Goal: Task Accomplishment & Management: Manage account settings

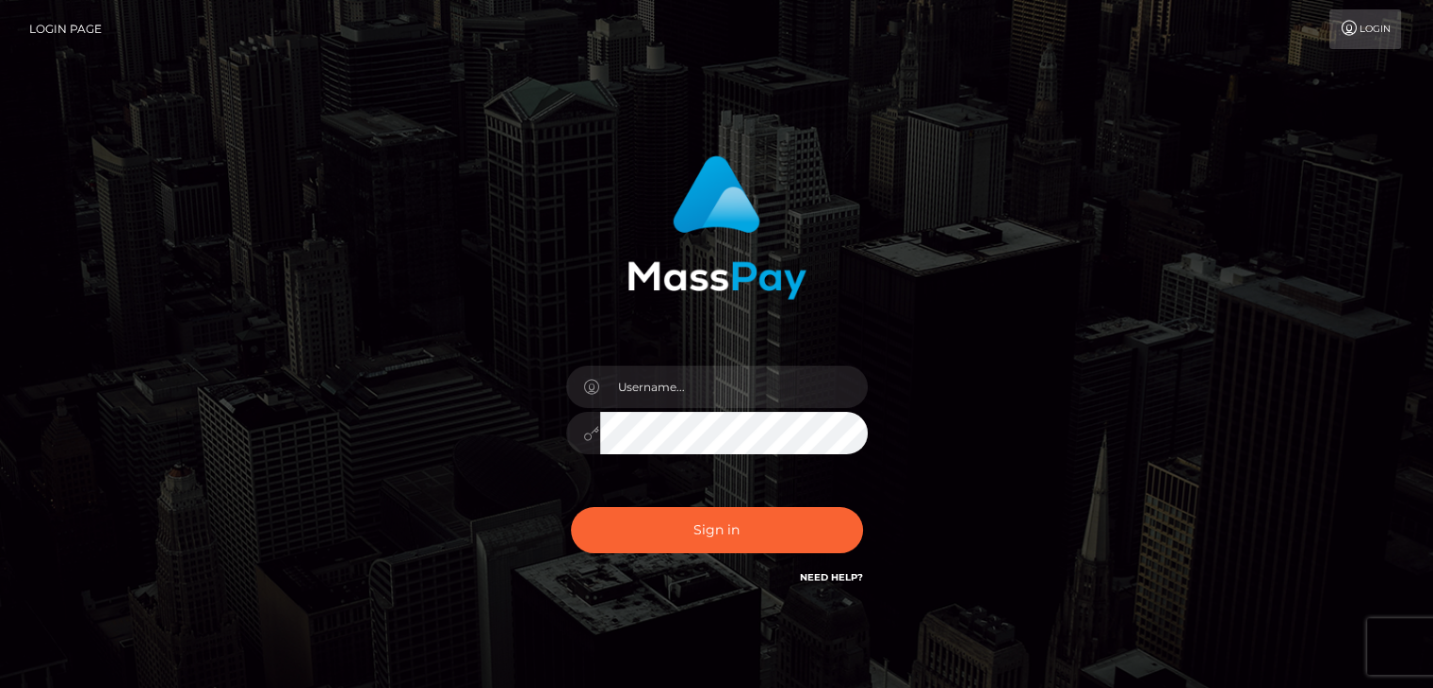
type input "[EMAIL_ADDRESS][DOMAIN_NAME]"
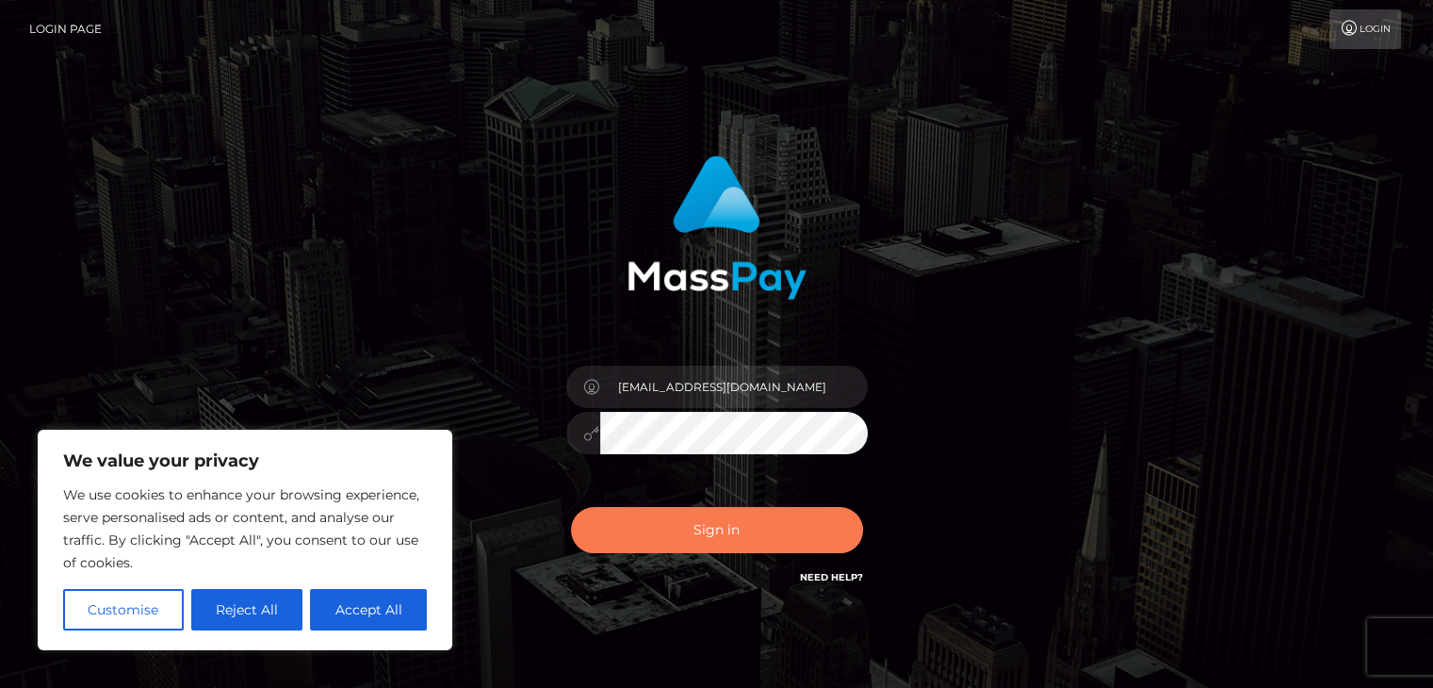
click at [738, 535] on button "Sign in" at bounding box center [717, 530] width 292 height 46
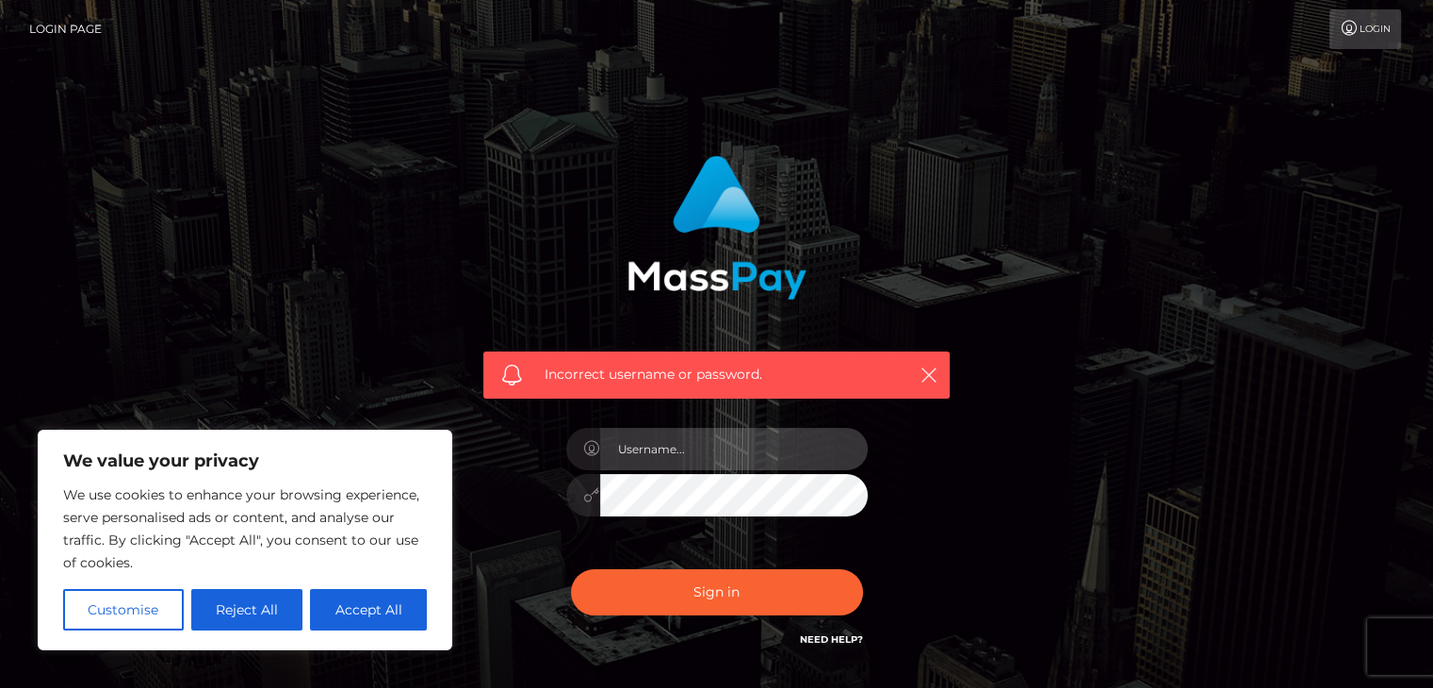
click at [660, 459] on input "text" at bounding box center [733, 449] width 267 height 42
type input "[EMAIL_ADDRESS][DOMAIN_NAME]"
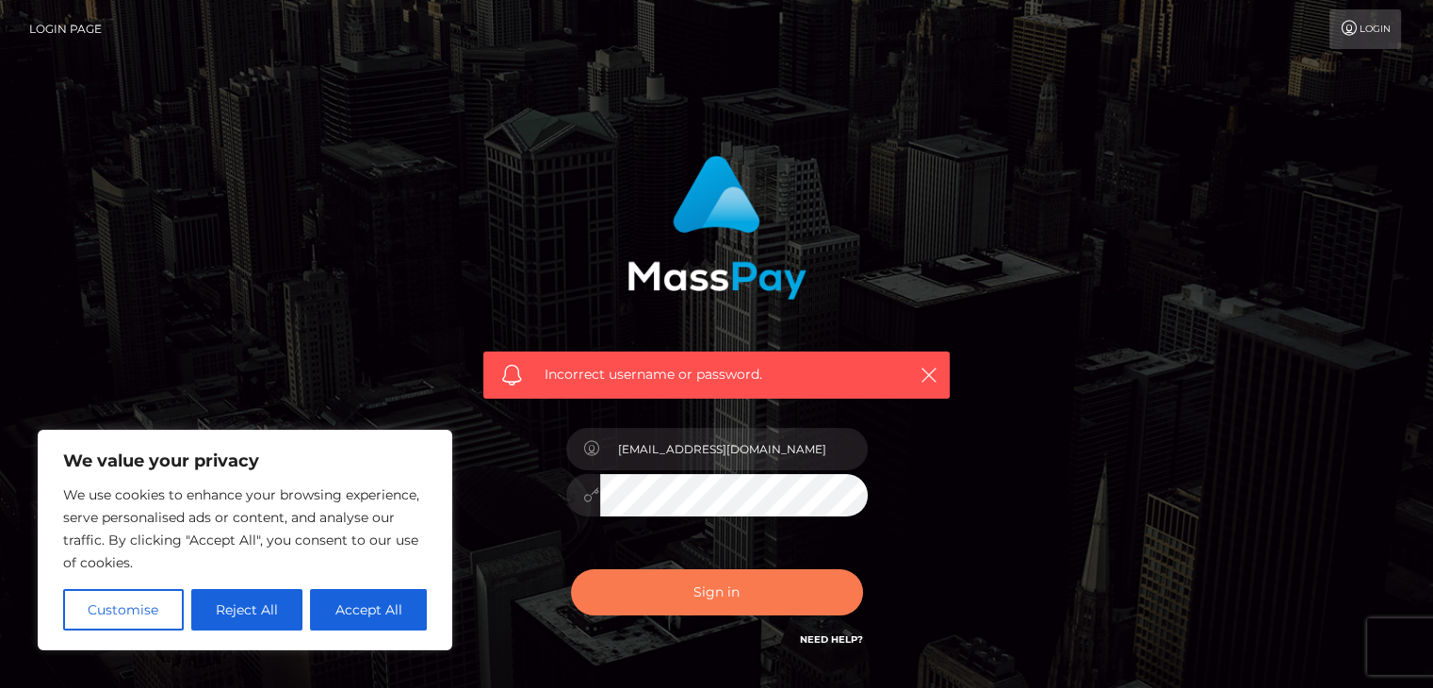
click at [731, 589] on button "Sign in" at bounding box center [717, 592] width 292 height 46
